Goal: Task Accomplishment & Management: Manage account settings

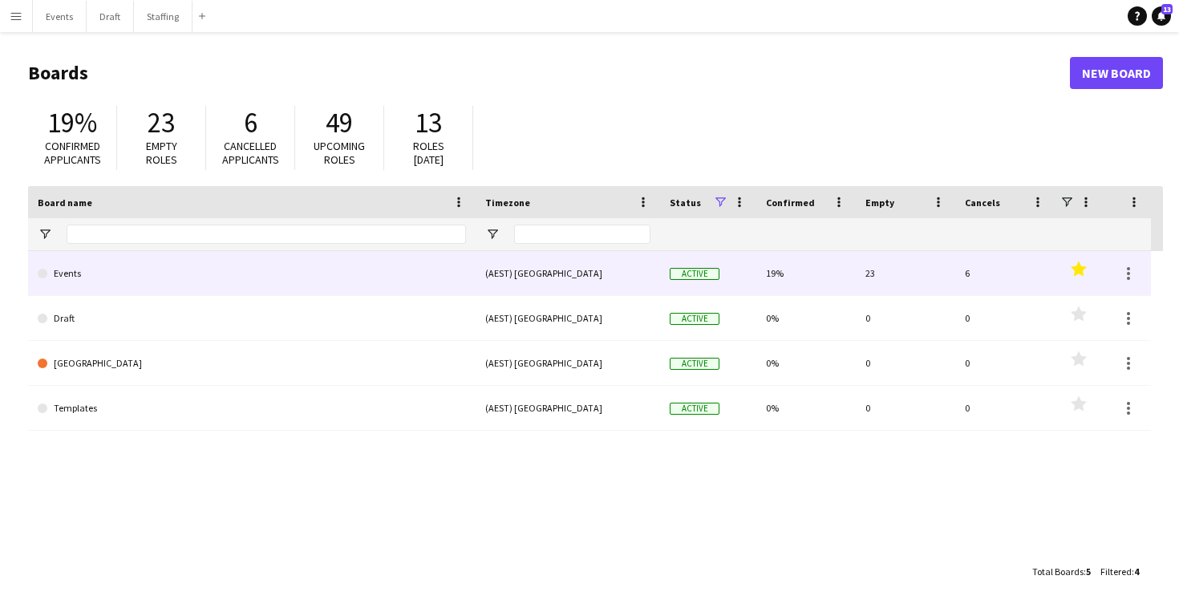
click at [350, 277] on link "Events" at bounding box center [252, 273] width 428 height 45
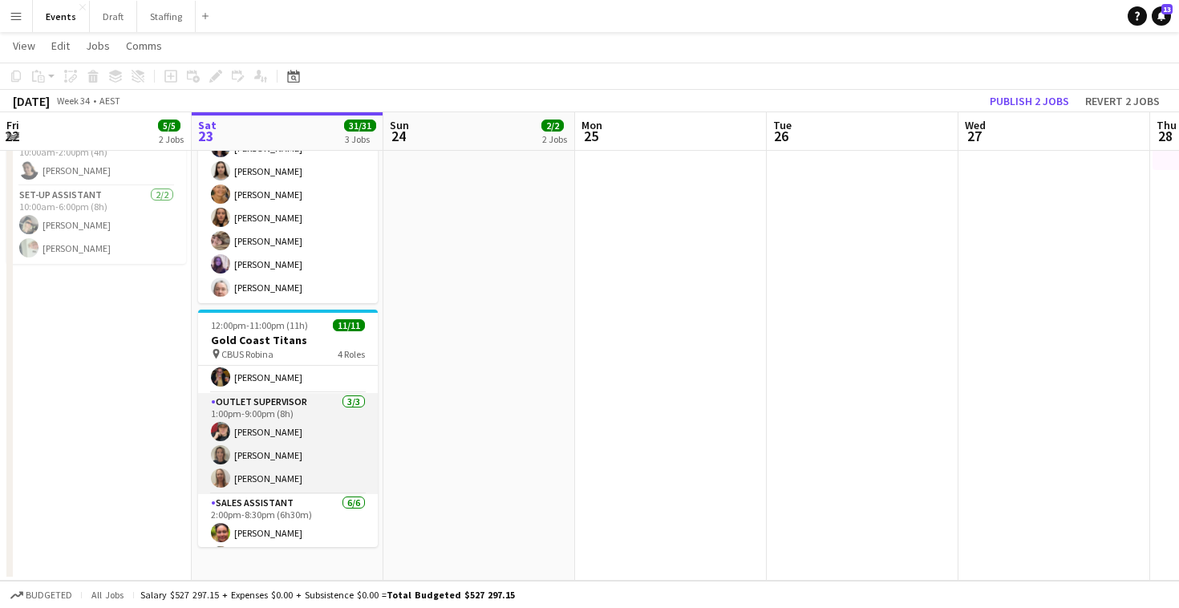
scroll to position [87, 0]
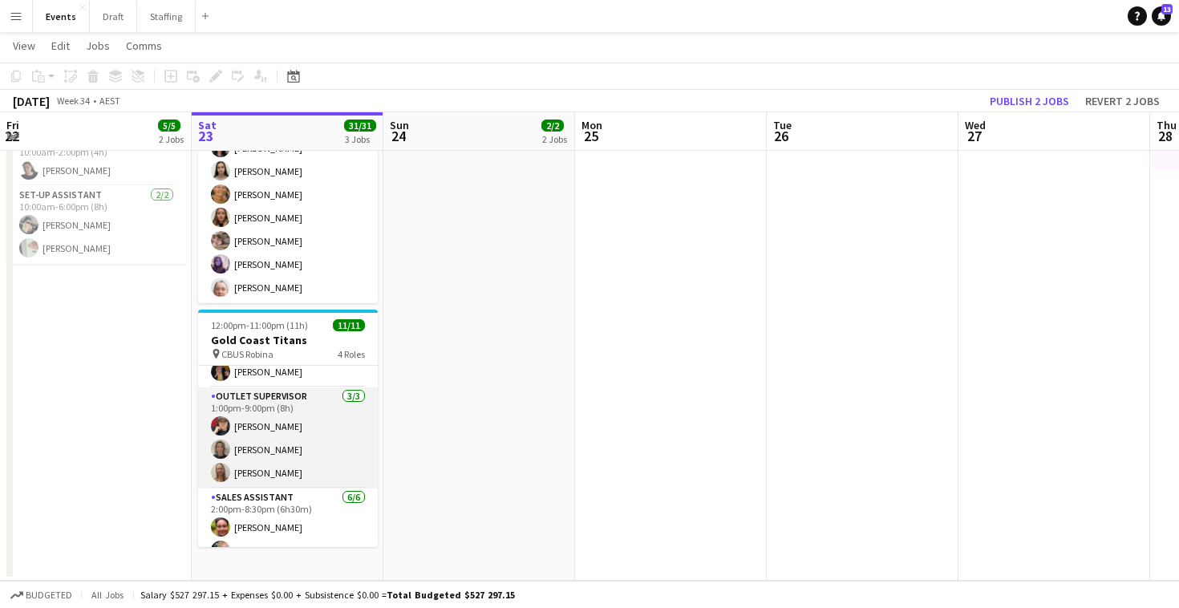
click at [297, 424] on app-card-role "Outlet Supervisor 3/3 1:00pm-9:00pm (8h) Rebecca Morris Kim Middleton Samantha …" at bounding box center [288, 437] width 180 height 101
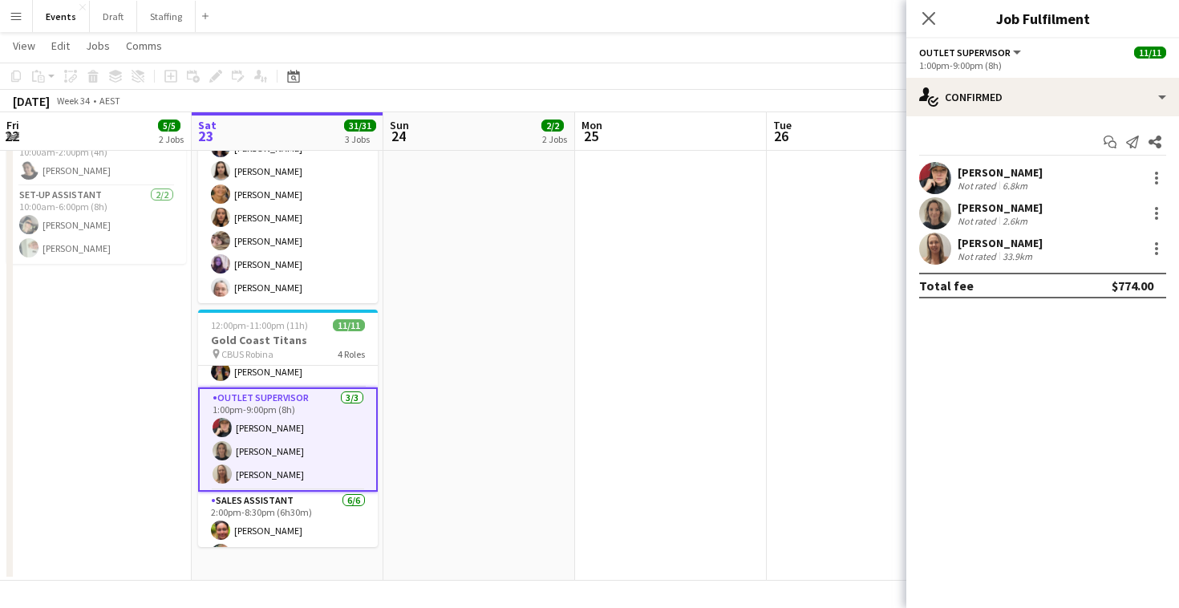
click at [959, 176] on div "[PERSON_NAME]" at bounding box center [1000, 172] width 85 height 14
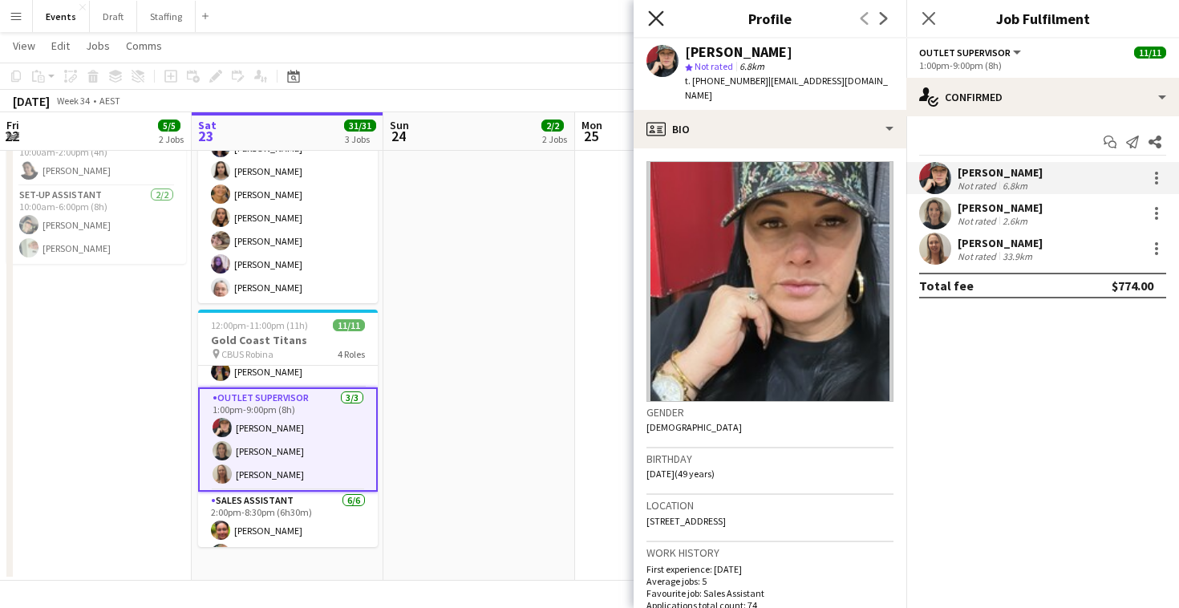
click at [651, 14] on icon at bounding box center [655, 17] width 15 height 15
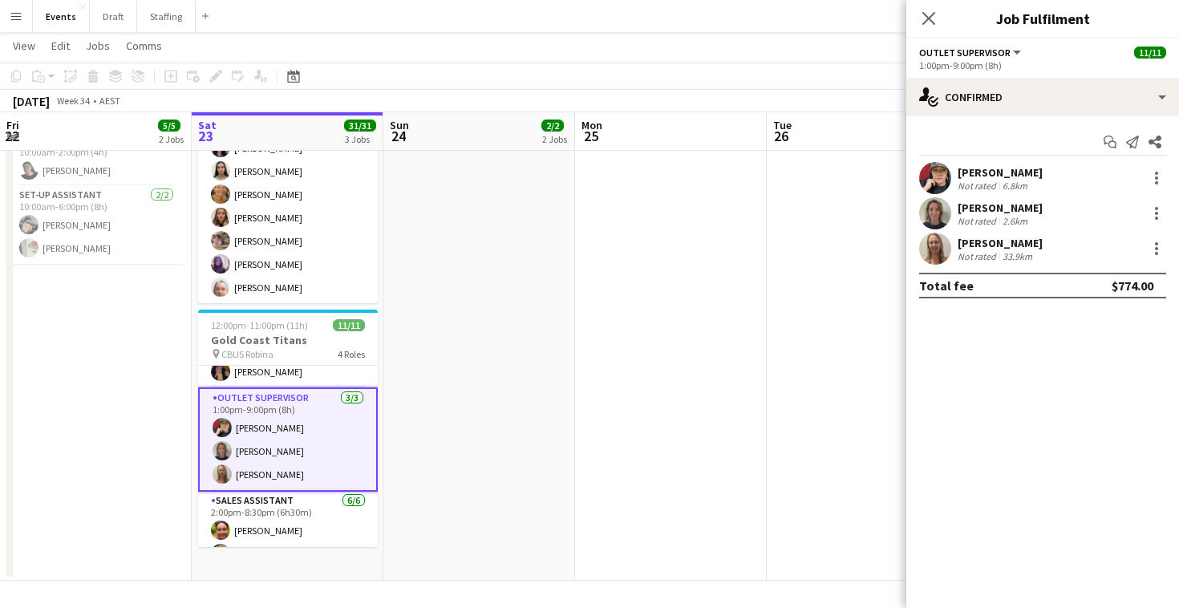
click at [968, 209] on div "[PERSON_NAME]" at bounding box center [1000, 208] width 85 height 14
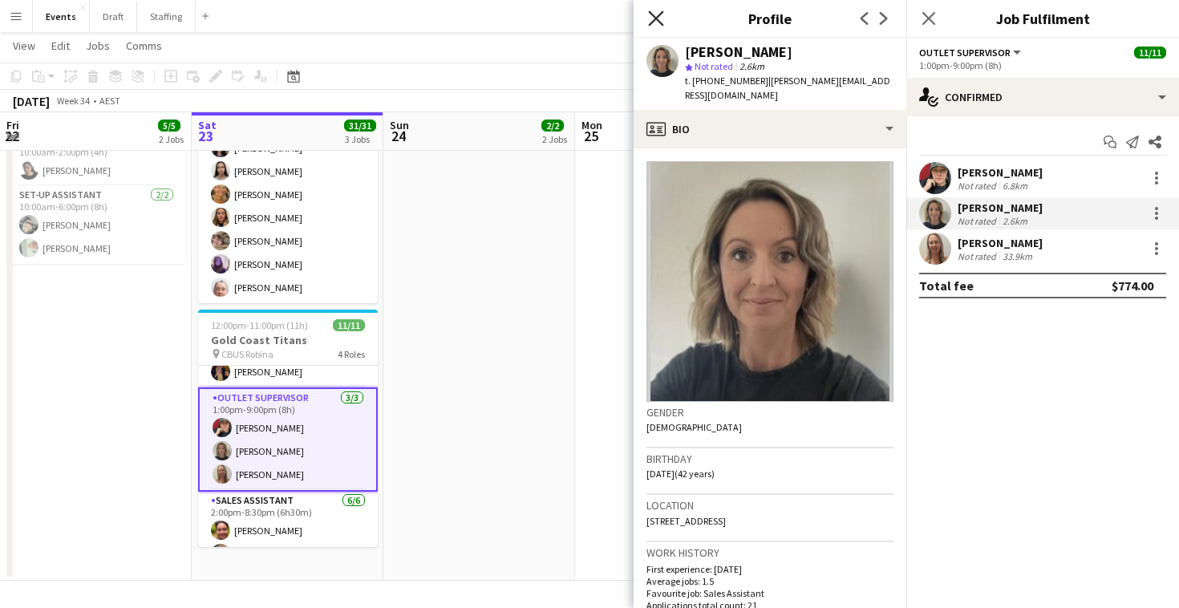
click at [651, 18] on icon "Close pop-in" at bounding box center [655, 17] width 15 height 15
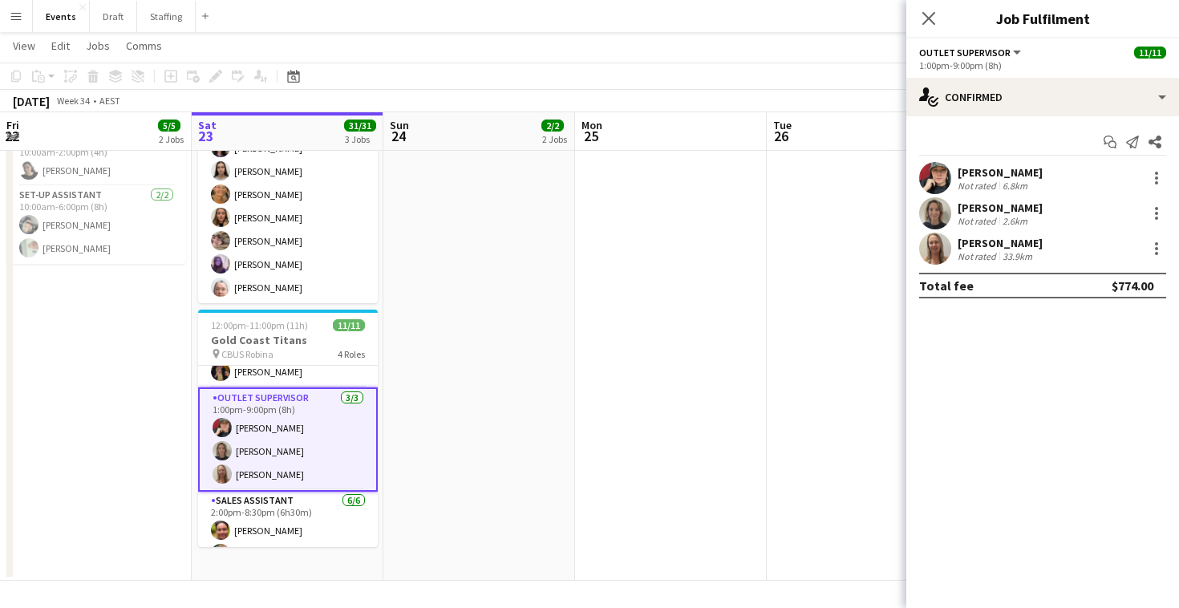
click at [1016, 245] on div "[PERSON_NAME]" at bounding box center [1000, 243] width 85 height 14
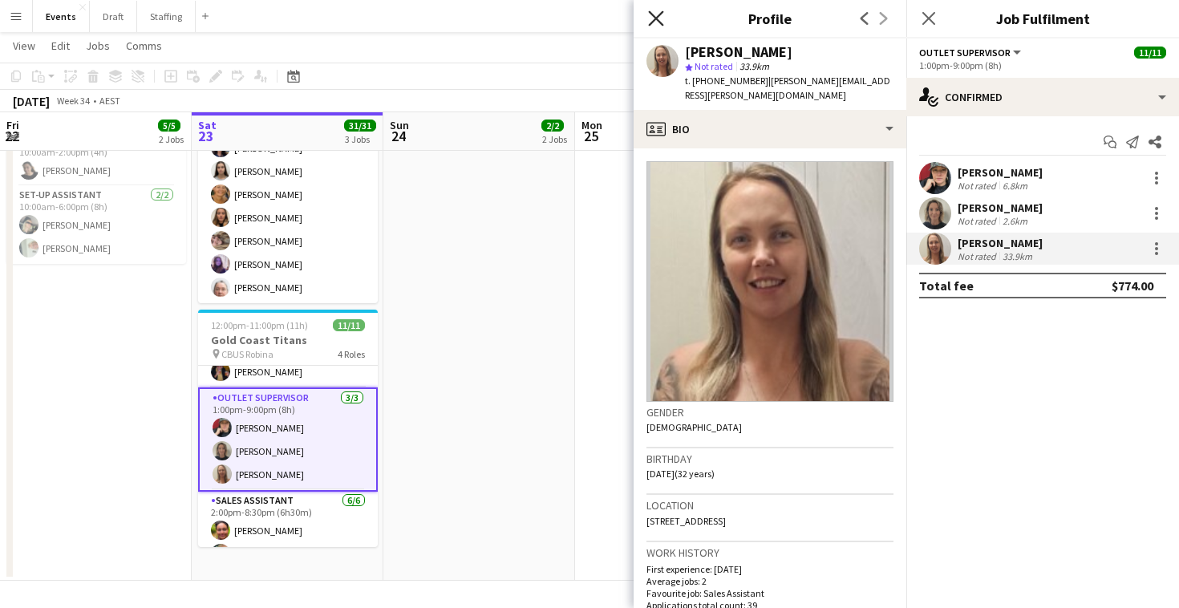
click at [653, 19] on icon "Close pop-in" at bounding box center [655, 17] width 15 height 15
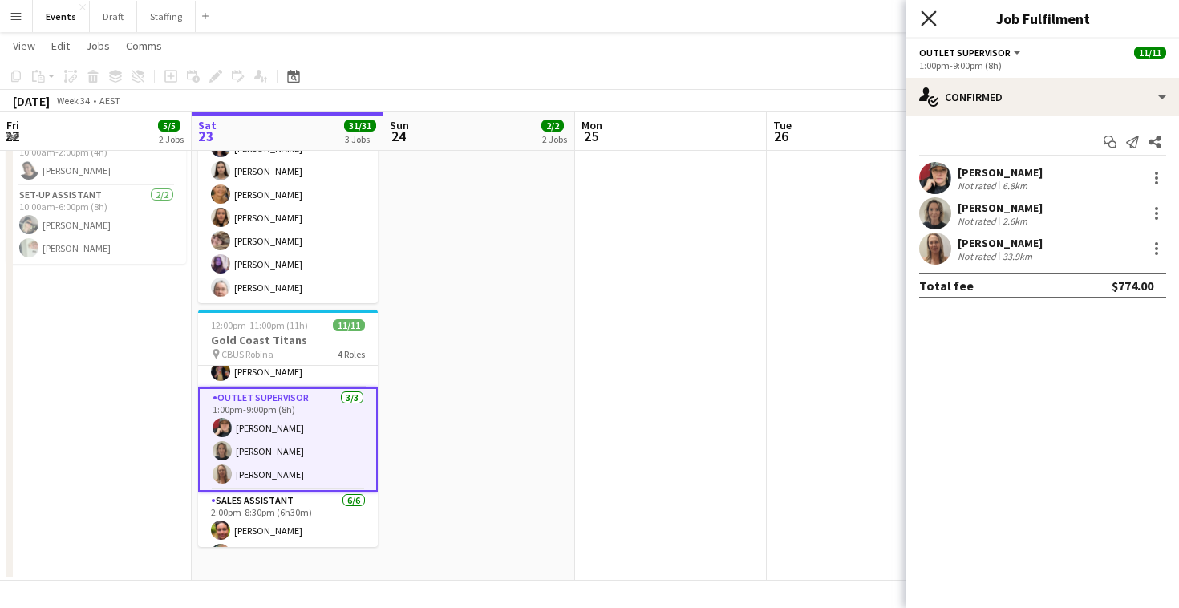
click at [923, 14] on icon "Close pop-in" at bounding box center [928, 17] width 15 height 15
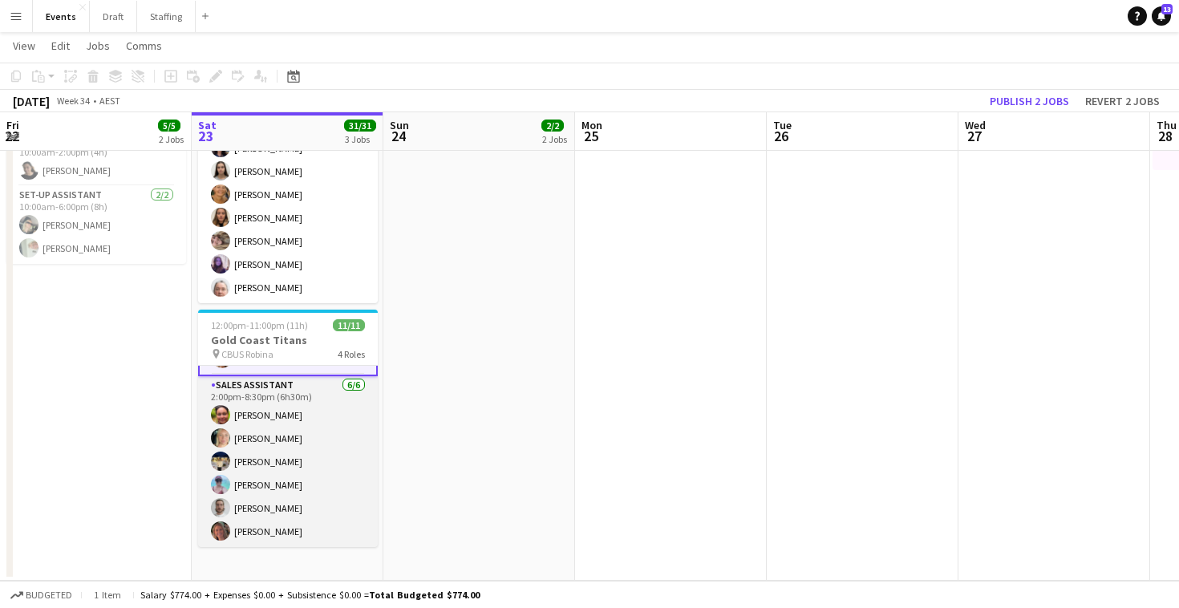
scroll to position [203, 0]
click at [281, 434] on app-card-role "Sales Assistant 6/6 2:00pm-8:30pm (6h30m) Karen Bartley Beal Melissa Kellett Ab…" at bounding box center [288, 461] width 180 height 171
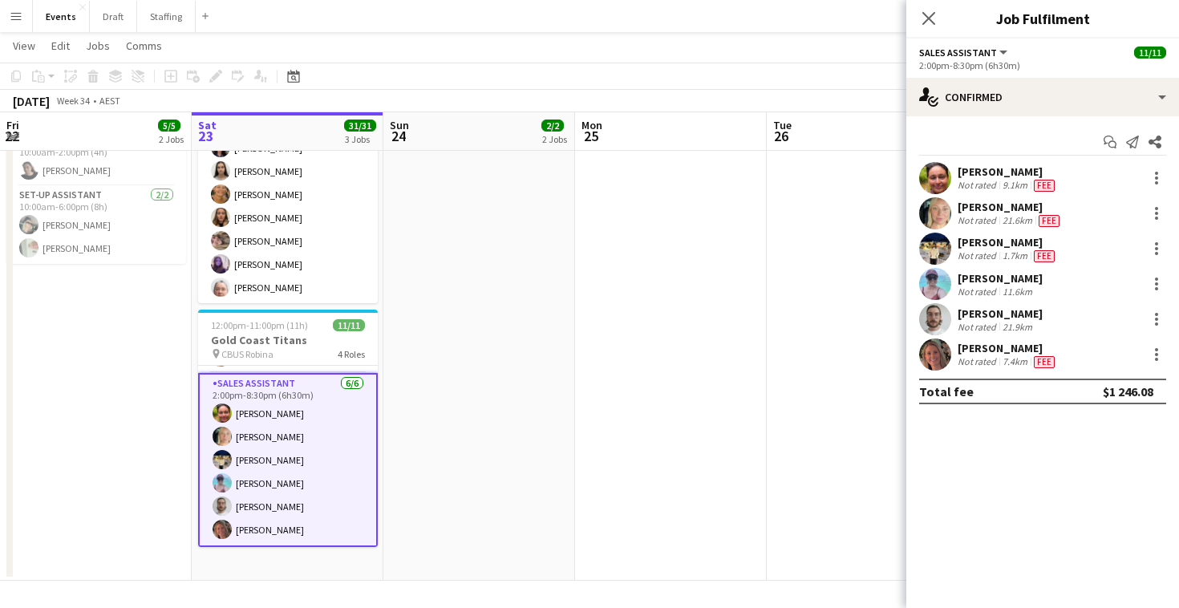
click at [988, 175] on div "[PERSON_NAME]" at bounding box center [1008, 171] width 100 height 14
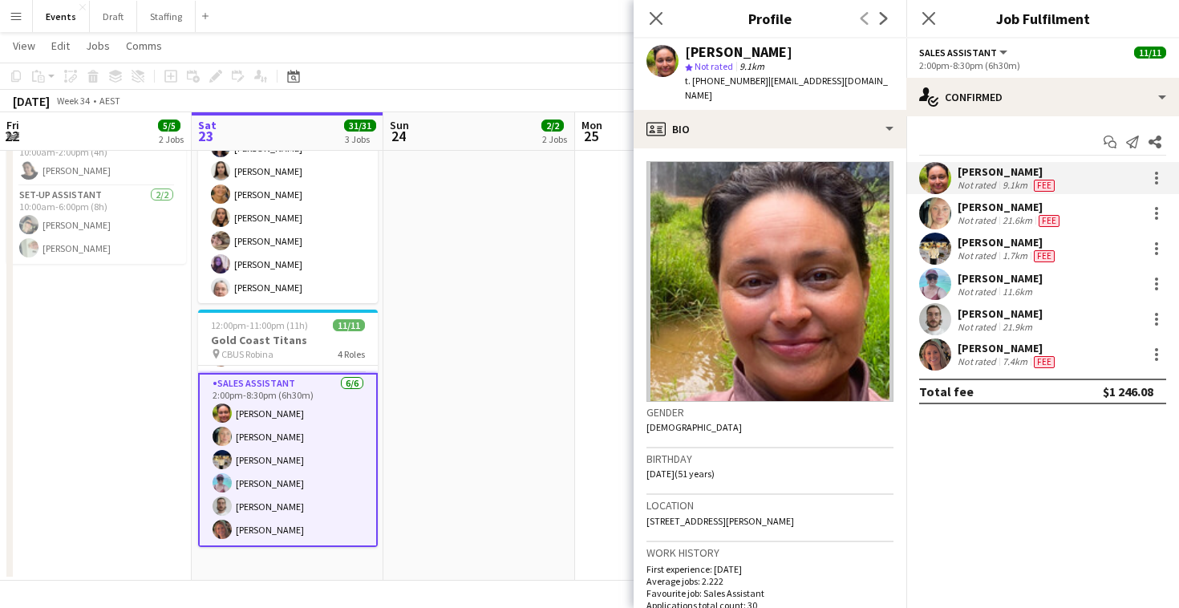
click at [986, 212] on div "[PERSON_NAME]" at bounding box center [1010, 207] width 105 height 14
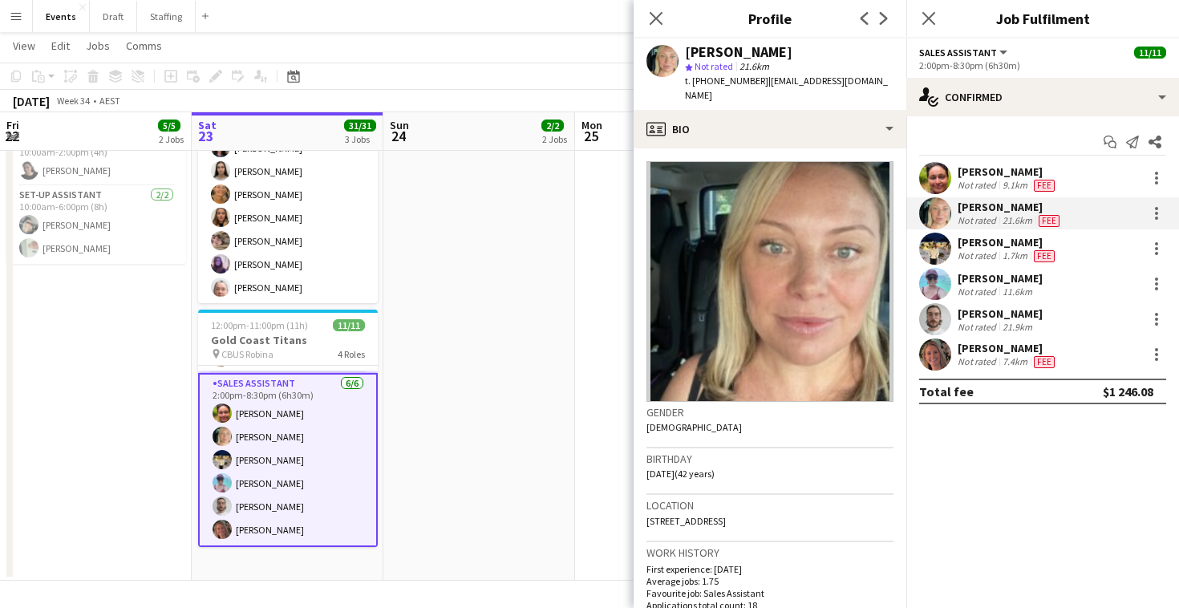
click at [1004, 246] on div "[PERSON_NAME]" at bounding box center [1008, 242] width 100 height 14
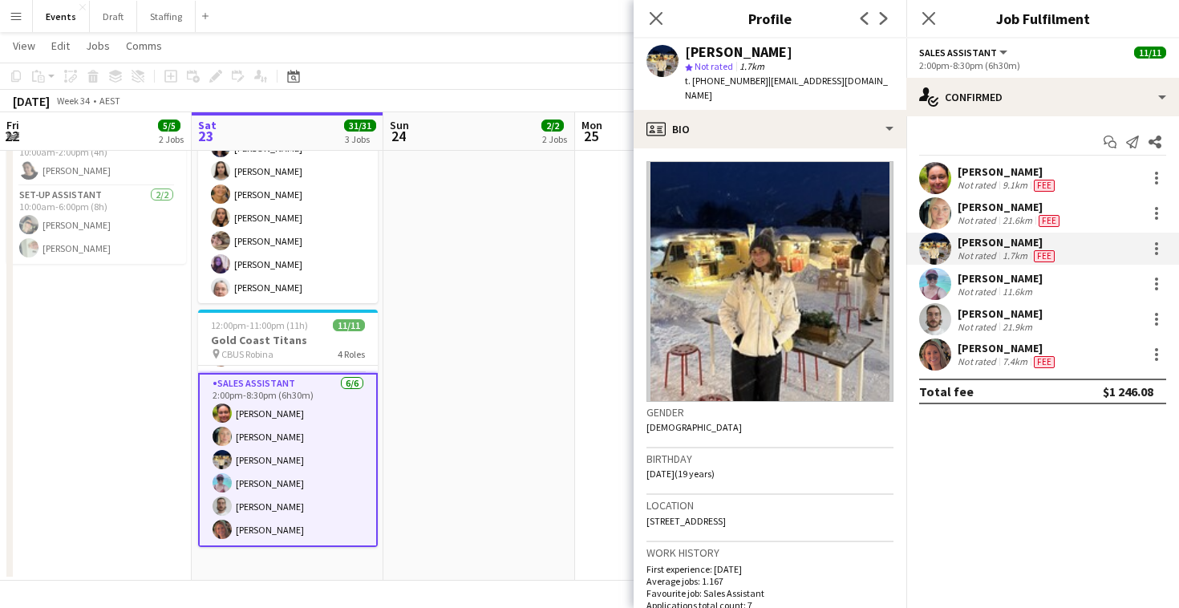
click at [988, 281] on div "[PERSON_NAME]" at bounding box center [1000, 278] width 85 height 14
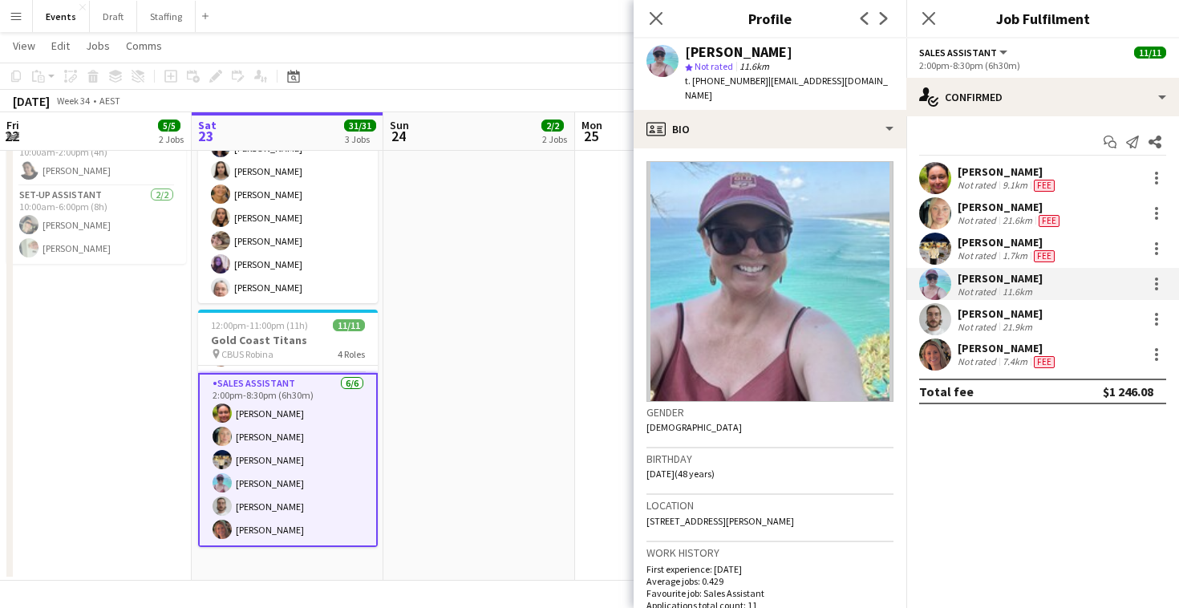
click at [999, 312] on div "[PERSON_NAME]" at bounding box center [1000, 313] width 85 height 14
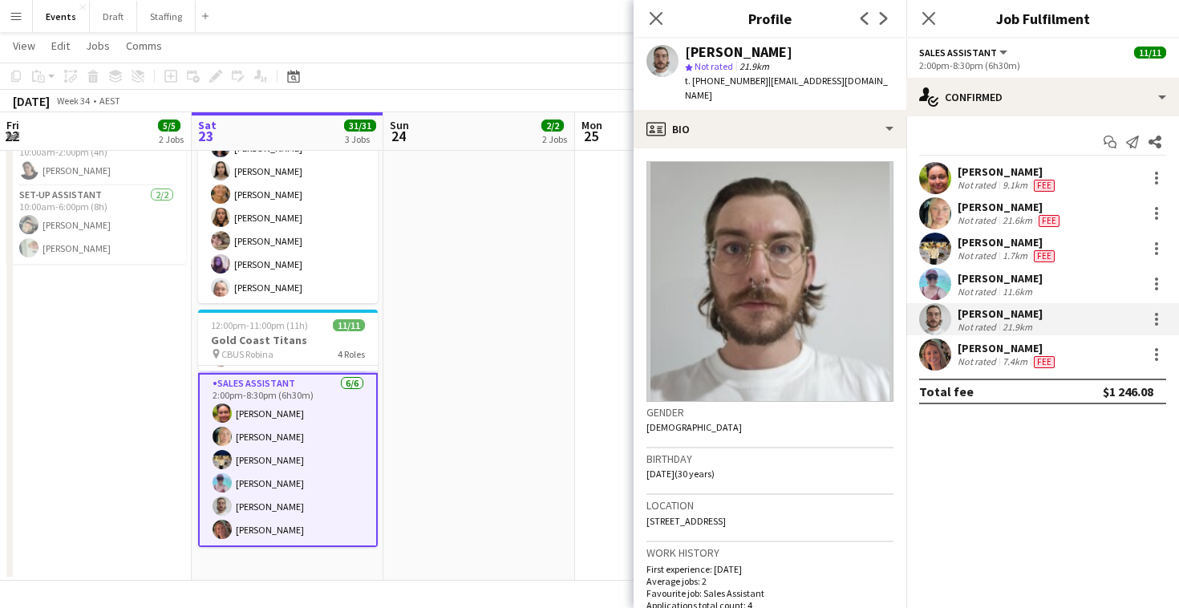
click at [984, 356] on div "Not rated" at bounding box center [979, 361] width 42 height 13
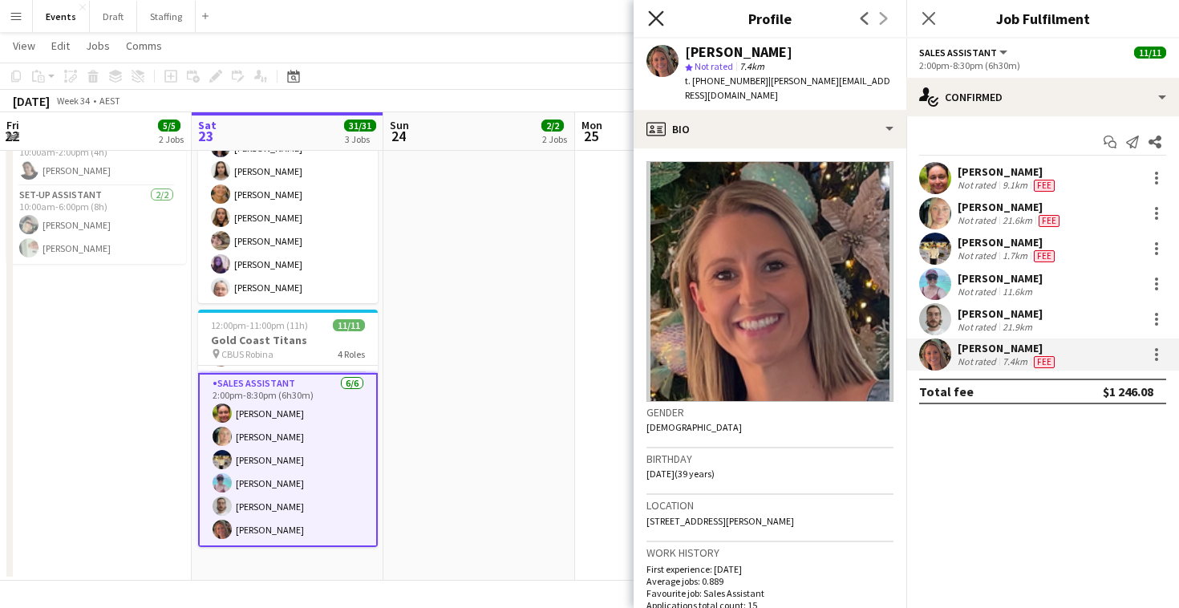
click at [651, 17] on icon "Close pop-in" at bounding box center [655, 17] width 15 height 15
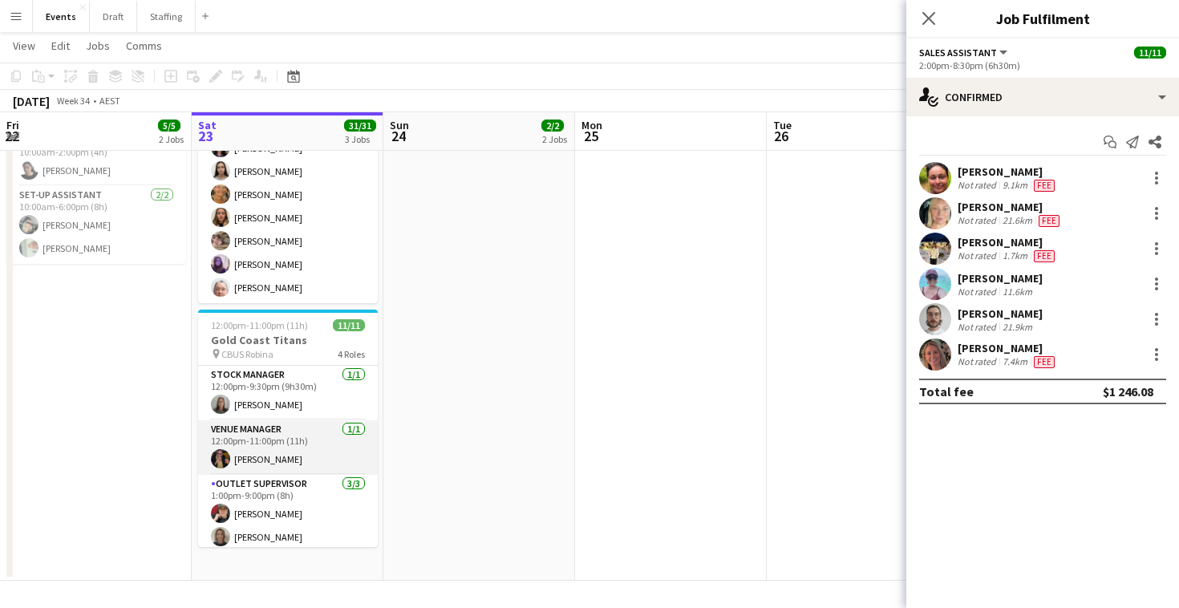
scroll to position [0, 0]
click at [930, 13] on icon "Close pop-in" at bounding box center [928, 17] width 15 height 15
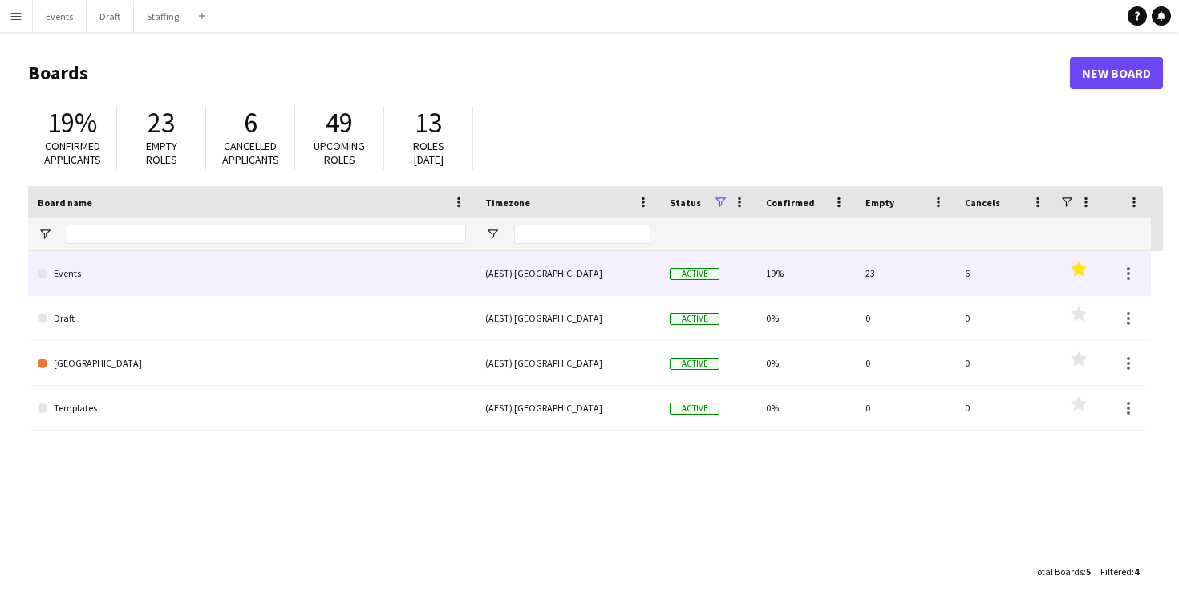
click at [270, 263] on link "Events" at bounding box center [252, 273] width 428 height 45
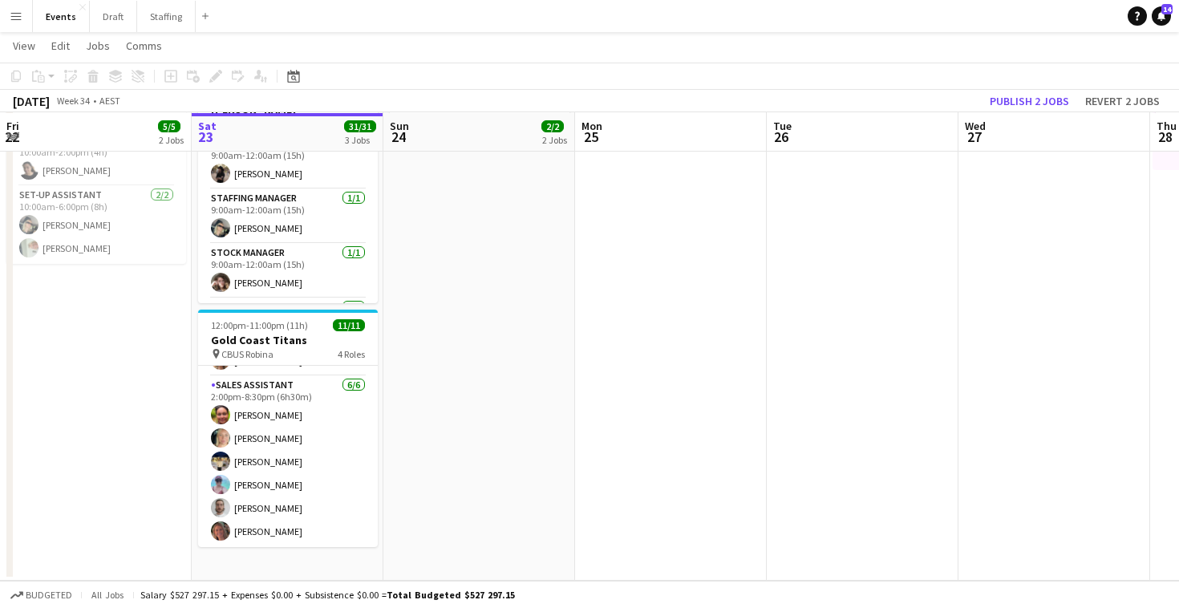
scroll to position [297, 0]
